Goal: Task Accomplishment & Management: Manage account settings

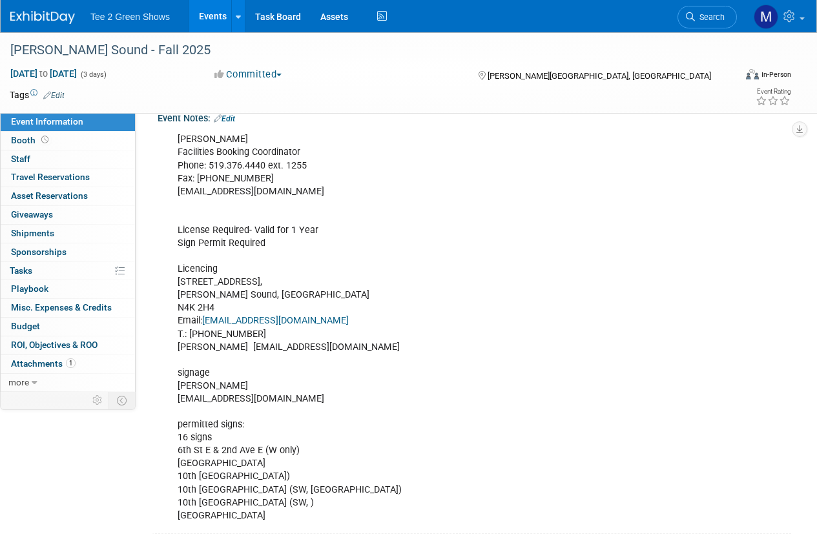
click at [48, 21] on img at bounding box center [42, 17] width 65 height 13
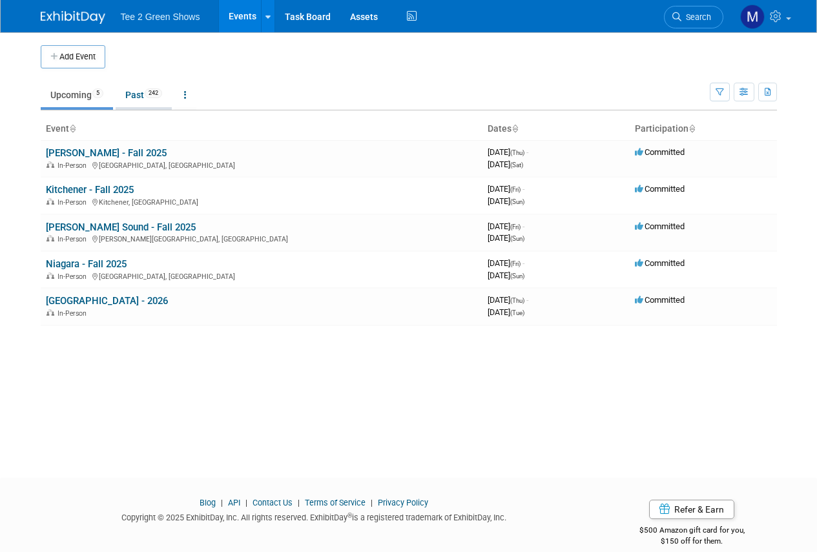
click at [143, 91] on link "Past 242" at bounding box center [144, 95] width 56 height 25
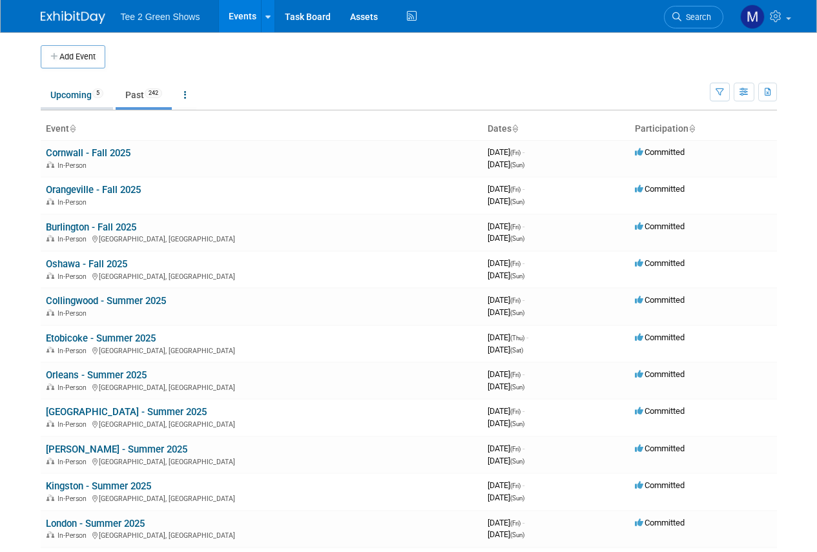
click at [70, 97] on link "Upcoming 5" at bounding box center [77, 95] width 72 height 25
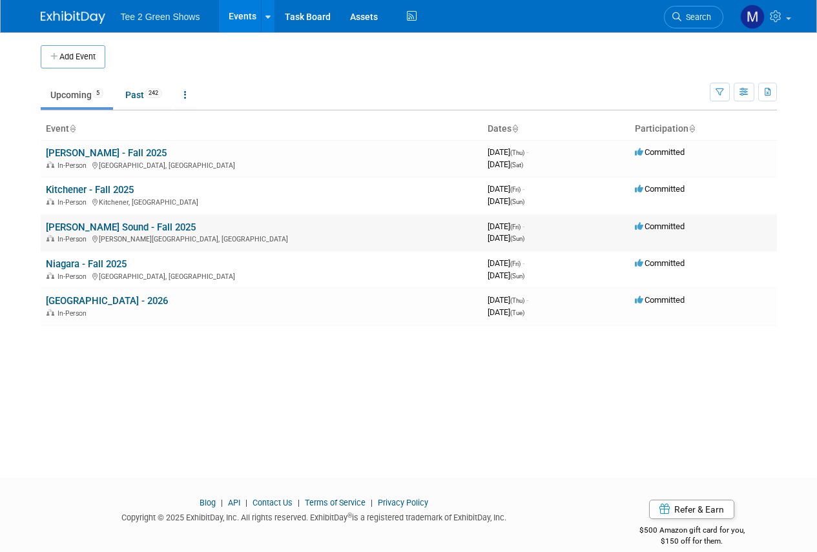
click at [99, 223] on link "[PERSON_NAME] Sound - Fall 2025" at bounding box center [121, 227] width 150 height 12
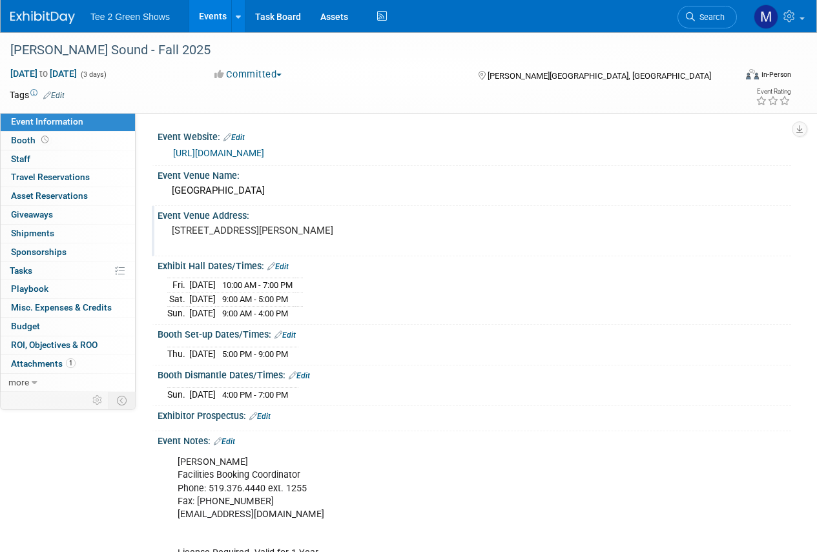
click at [168, 228] on div "1900 3rd Ave E, Owen Sound, ON N4K 2M6" at bounding box center [289, 236] width 245 height 30
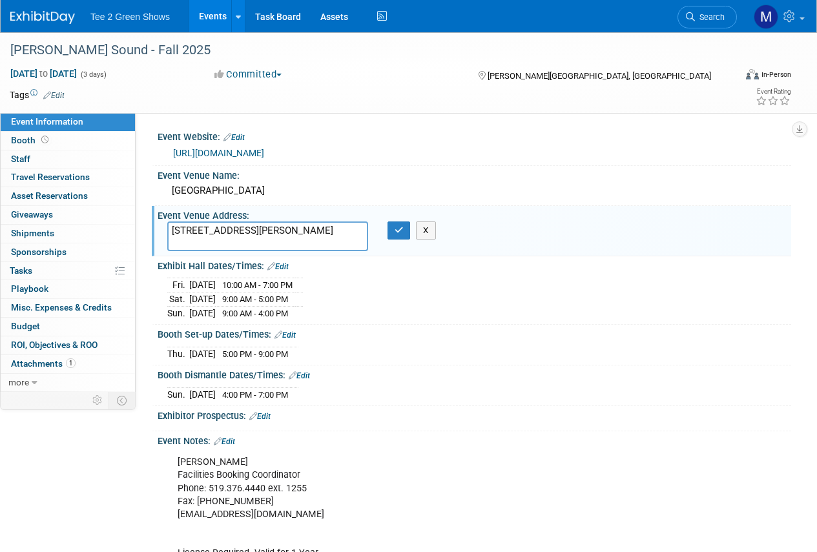
drag, startPoint x: 170, startPoint y: 228, endPoint x: 234, endPoint y: 230, distance: 63.9
click at [234, 230] on textarea "1900 3rd Ave E, Owen Sound, ON N4K 2M6" at bounding box center [267, 236] width 201 height 30
click at [403, 229] on icon "button" at bounding box center [398, 230] width 9 height 8
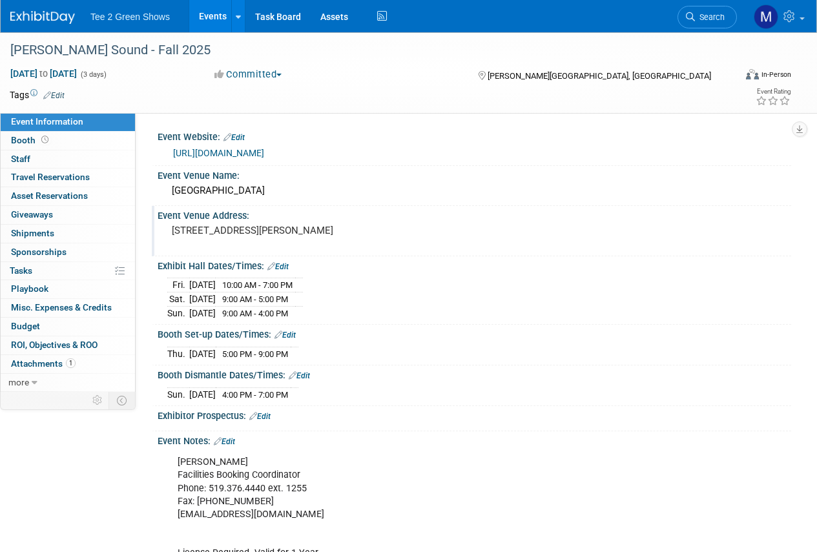
click at [50, 12] on img at bounding box center [42, 17] width 65 height 13
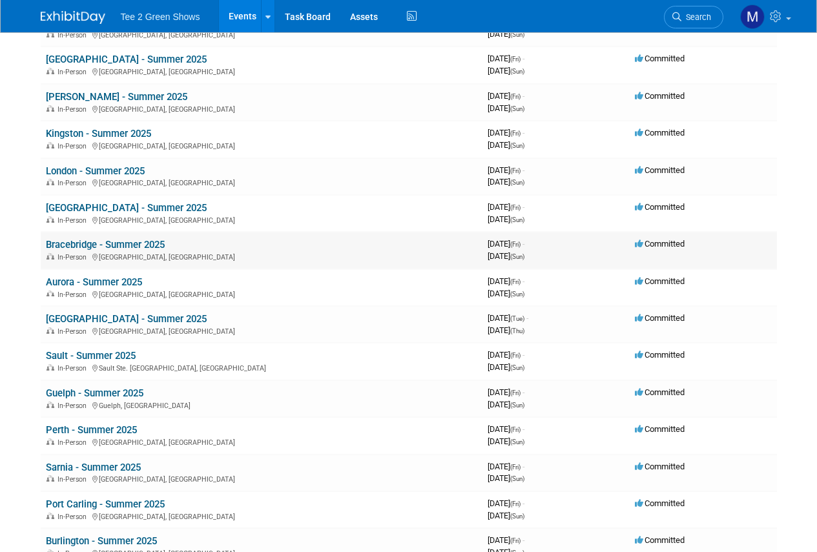
scroll to position [323, 0]
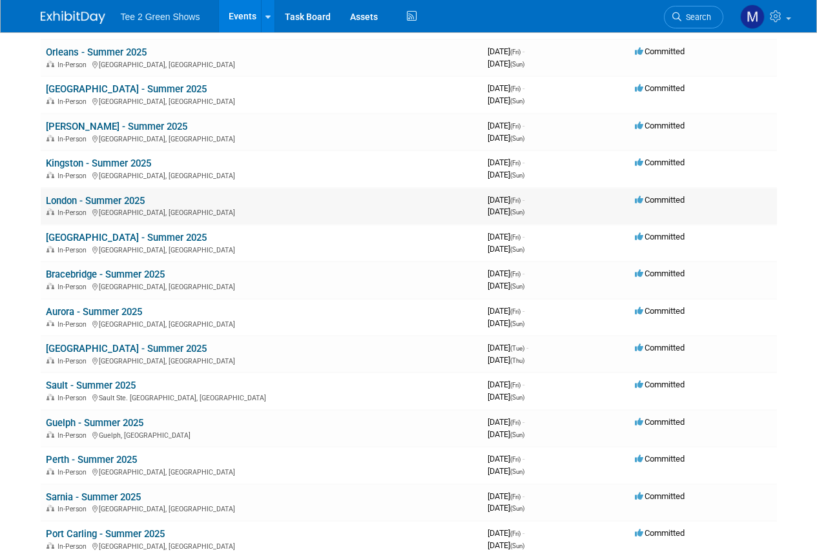
click at [137, 197] on link "London - Summer 2025" at bounding box center [95, 201] width 99 height 12
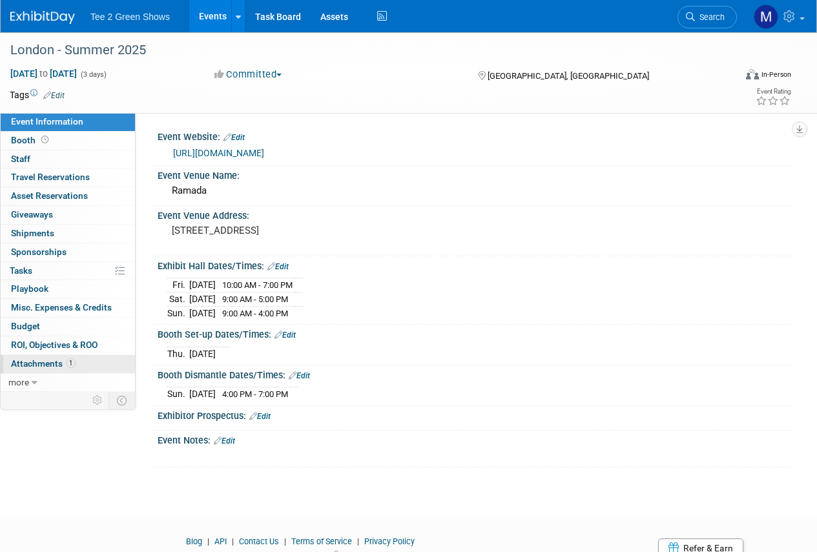
click at [48, 359] on span "Attachments 1" at bounding box center [43, 363] width 65 height 10
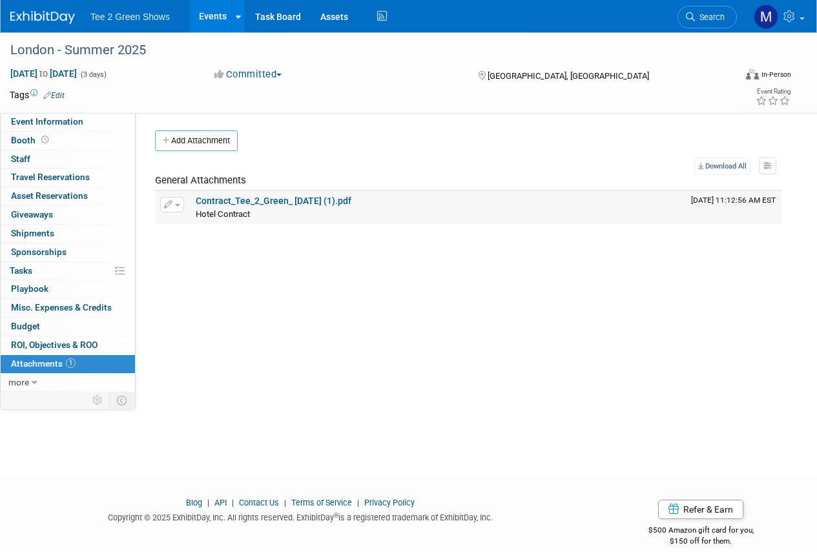
click at [234, 194] on td "Contract_Tee_2_Green_ [DATE] (1).pdf Hotel Contract Hotel Contract X" at bounding box center [437, 207] width 495 height 32
click at [236, 201] on link "Contract_Tee_2_Green_ [DATE] (1).pdf" at bounding box center [274, 201] width 156 height 10
